Goal: Check status: Check status

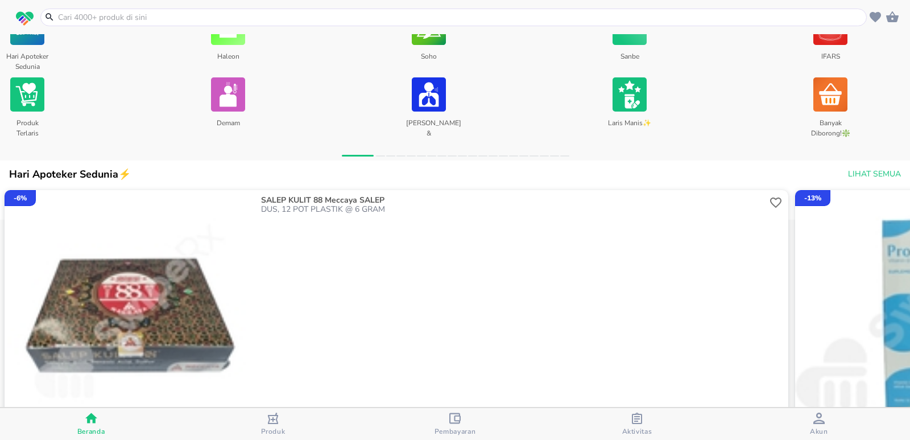
scroll to position [512, 0]
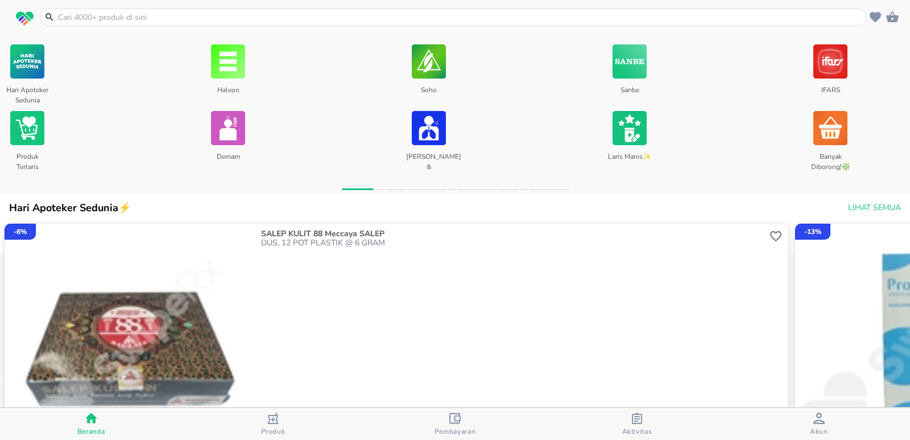
click at [461, 420] on div "Pembayaran" at bounding box center [455, 423] width 42 height 23
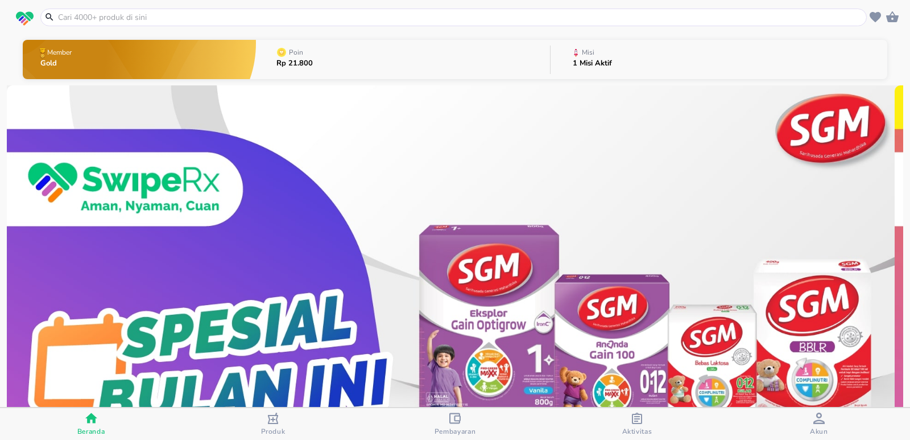
click at [447, 417] on div "Pembayaran" at bounding box center [455, 423] width 42 height 23
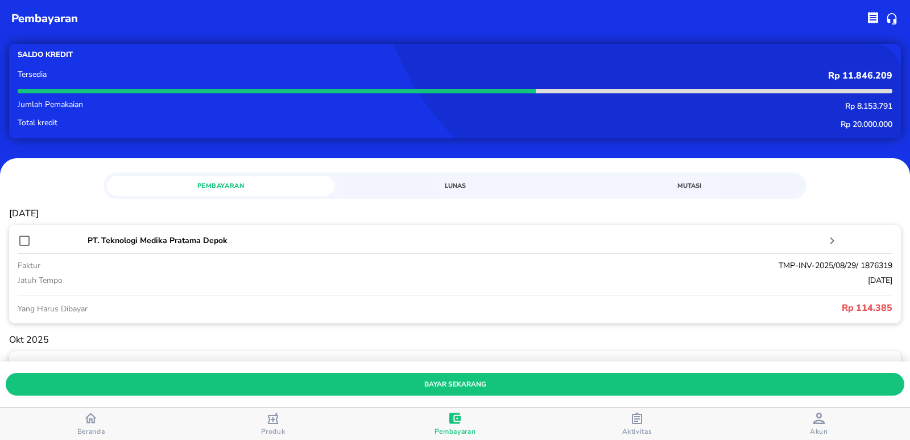
scroll to position [57, 0]
